Goal: Task Accomplishment & Management: Manage account settings

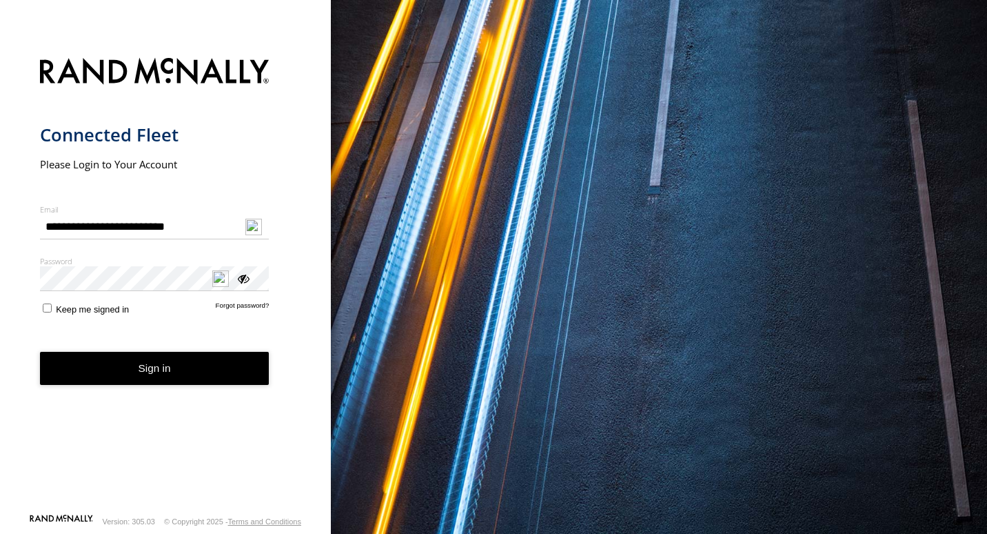
type input "**********"
click at [288, 314] on form "**********" at bounding box center [166, 281] width 252 height 463
click at [245, 308] on link "Forgot password?" at bounding box center [243, 307] width 54 height 13
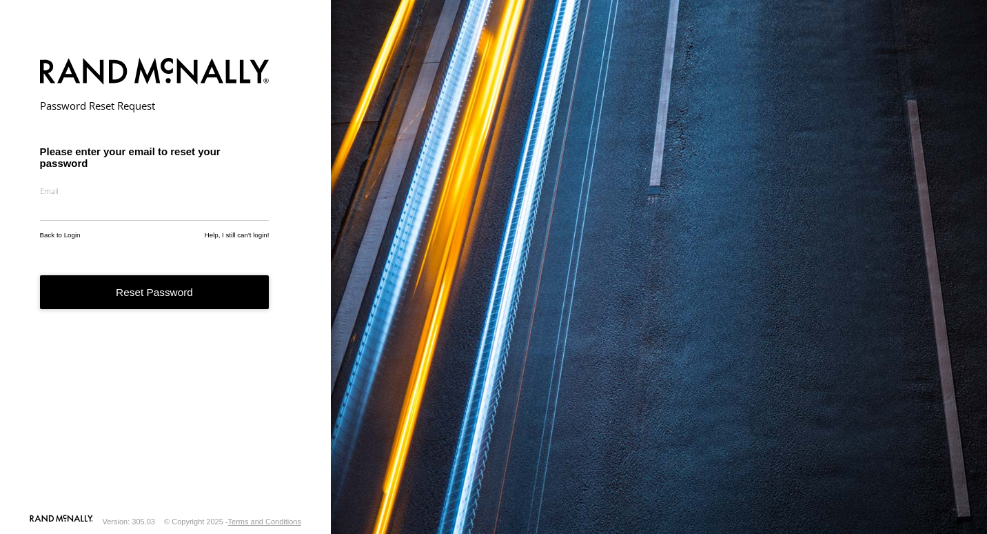
click at [154, 301] on button "Reset Password" at bounding box center [155, 292] width 230 height 34
